Goal: Information Seeking & Learning: Learn about a topic

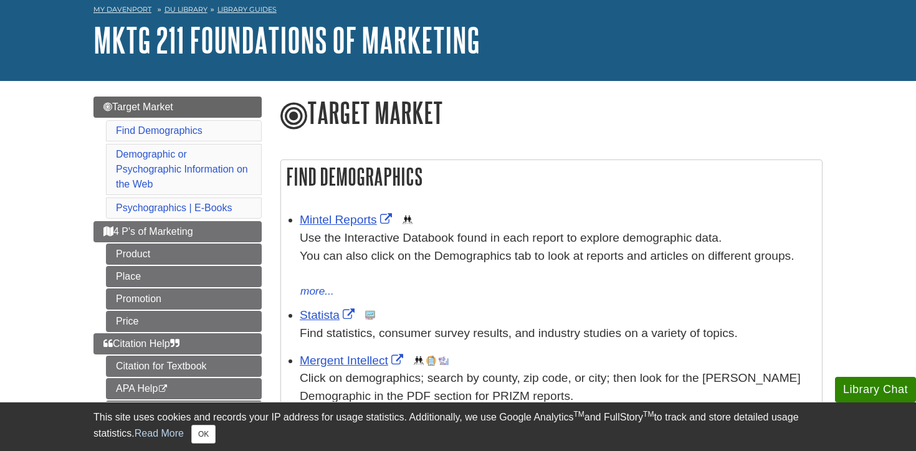
scroll to position [77, 0]
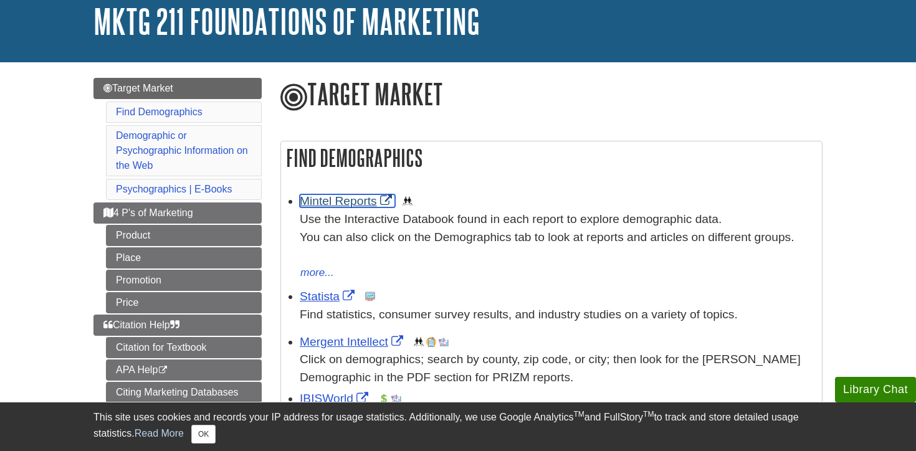
click at [357, 201] on link "Mintel Reports" at bounding box center [347, 200] width 95 height 13
click at [487, 199] on div "Mintel Reports This link opens in a new window Use the Interactive Databook fou…" at bounding box center [558, 237] width 516 height 89
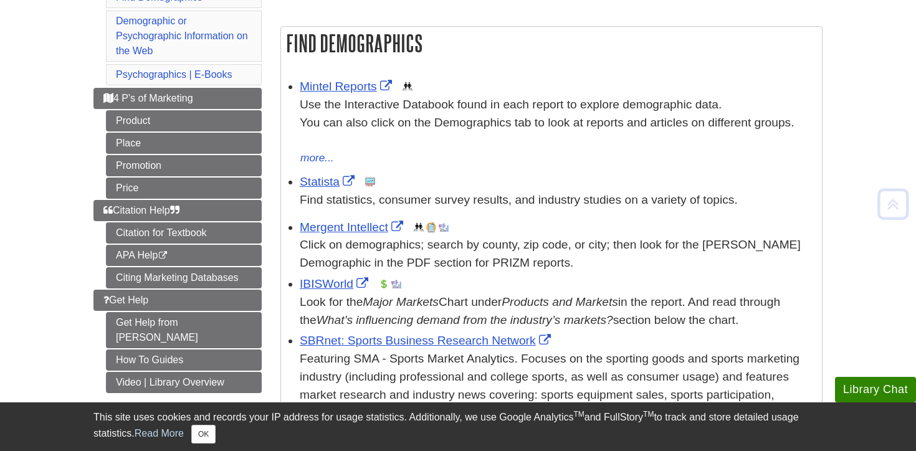
scroll to position [198, 0]
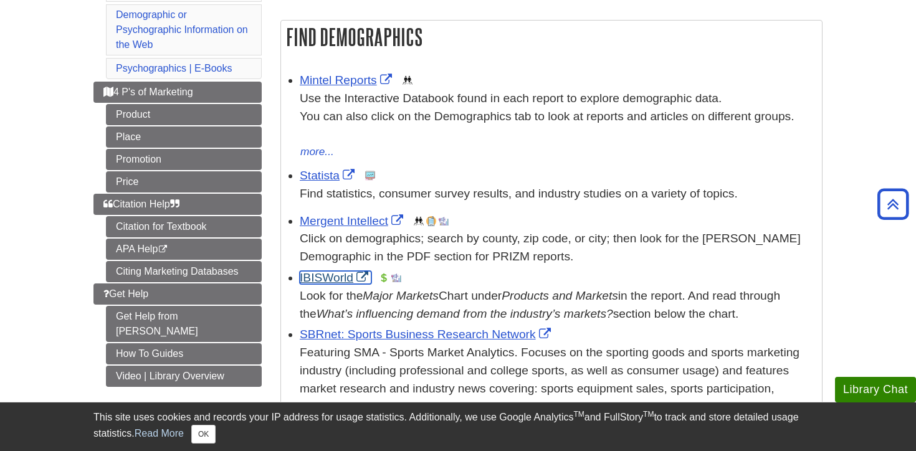
click at [332, 278] on link "IBISWorld" at bounding box center [336, 277] width 72 height 13
click at [457, 247] on div "Click on demographics; search by county, zip code, or city; then look for the […" at bounding box center [558, 248] width 516 height 36
click at [320, 176] on link "Statista" at bounding box center [329, 175] width 58 height 13
click at [369, 80] on link "Mintel Reports" at bounding box center [347, 80] width 95 height 13
click at [322, 279] on link "IBISWorld" at bounding box center [336, 277] width 72 height 13
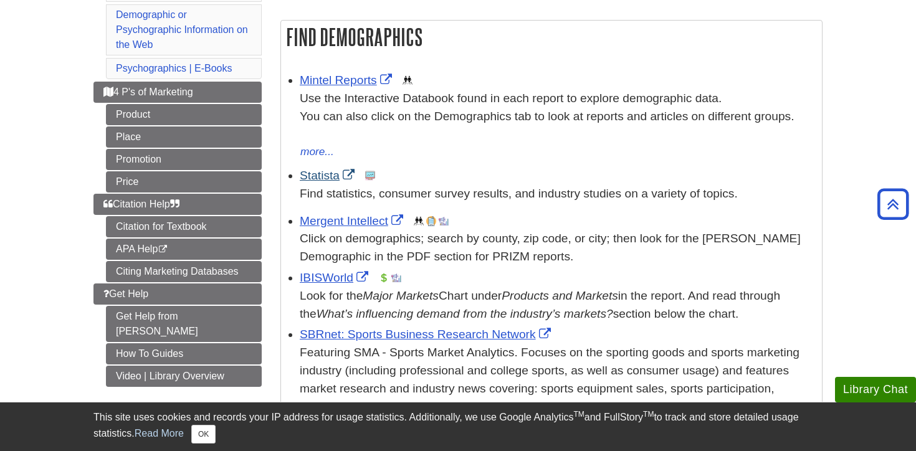
drag, startPoint x: 299, startPoint y: 175, endPoint x: 337, endPoint y: 176, distance: 38.7
click at [337, 176] on ul "Mintel Reports This link opens in a new window Use the Interactive Databook fou…" at bounding box center [551, 303] width 529 height 468
copy link "Statista"
click at [436, 158] on div "more... less..." at bounding box center [558, 151] width 516 height 17
click at [337, 180] on link "Statista" at bounding box center [329, 175] width 58 height 13
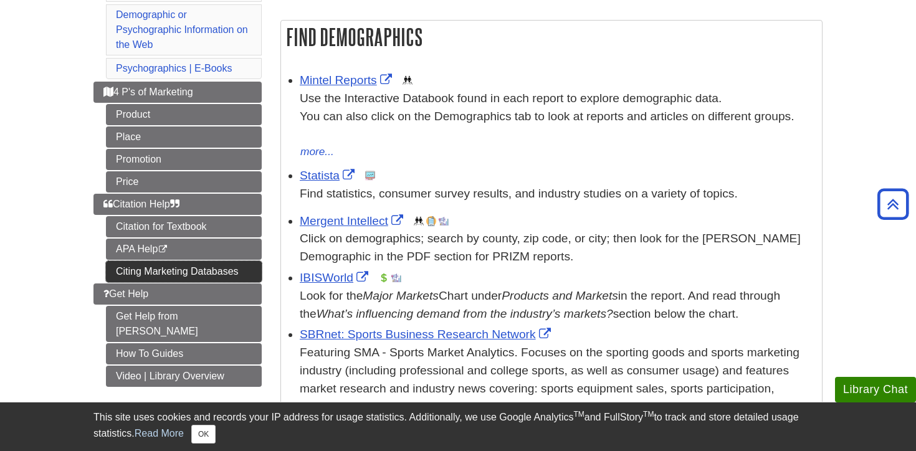
click at [198, 271] on link "Citing Marketing Databases" at bounding box center [184, 271] width 156 height 21
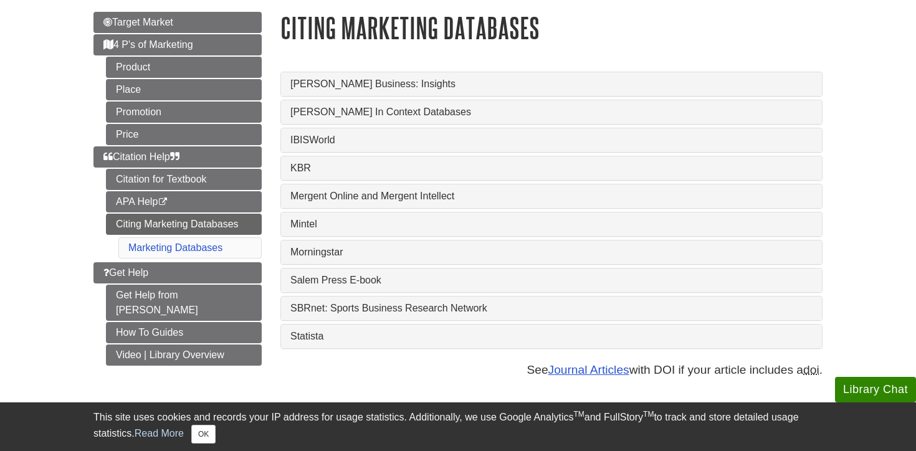
scroll to position [144, 0]
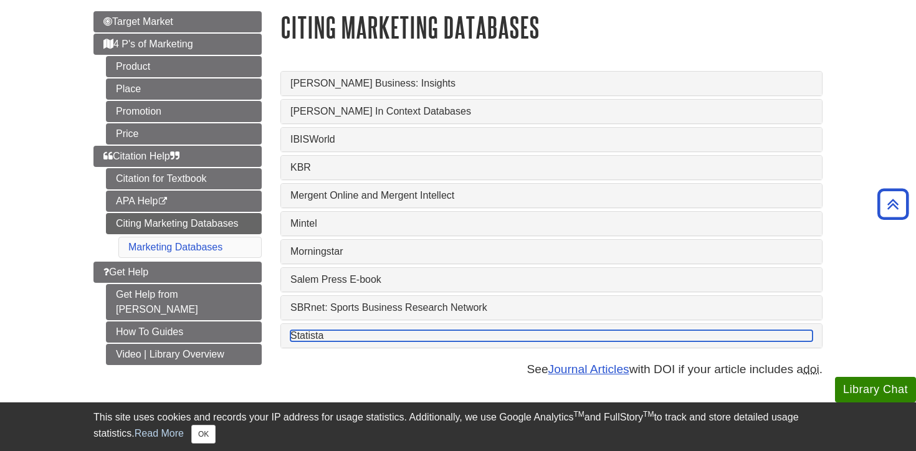
click at [308, 342] on link "Statista" at bounding box center [551, 335] width 522 height 11
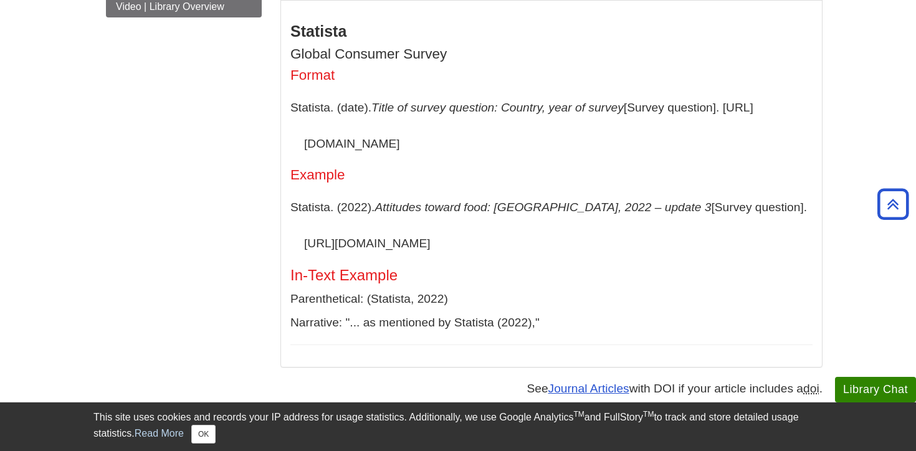
scroll to position [491, 0]
